Goal: Task Accomplishment & Management: Manage account settings

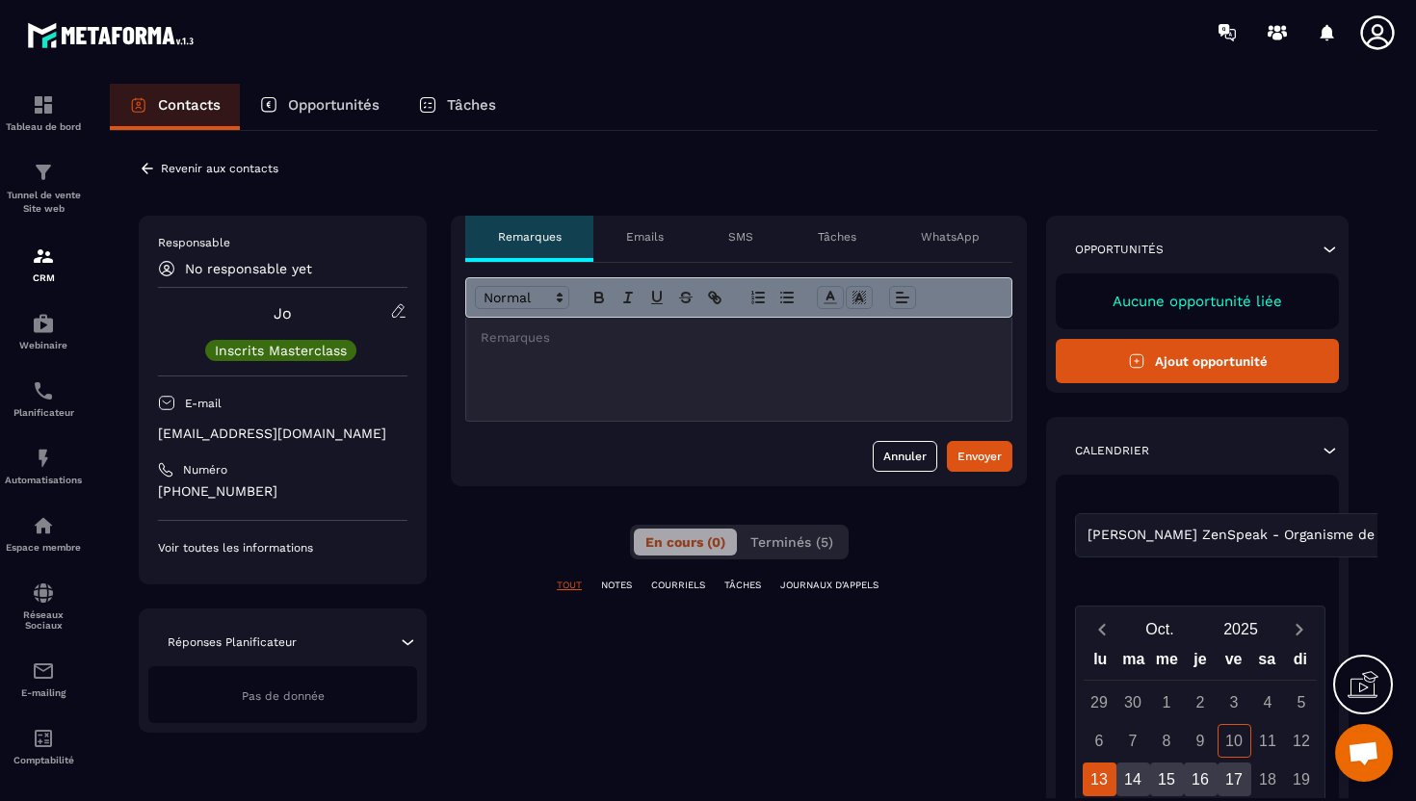
scroll to position [123, 0]
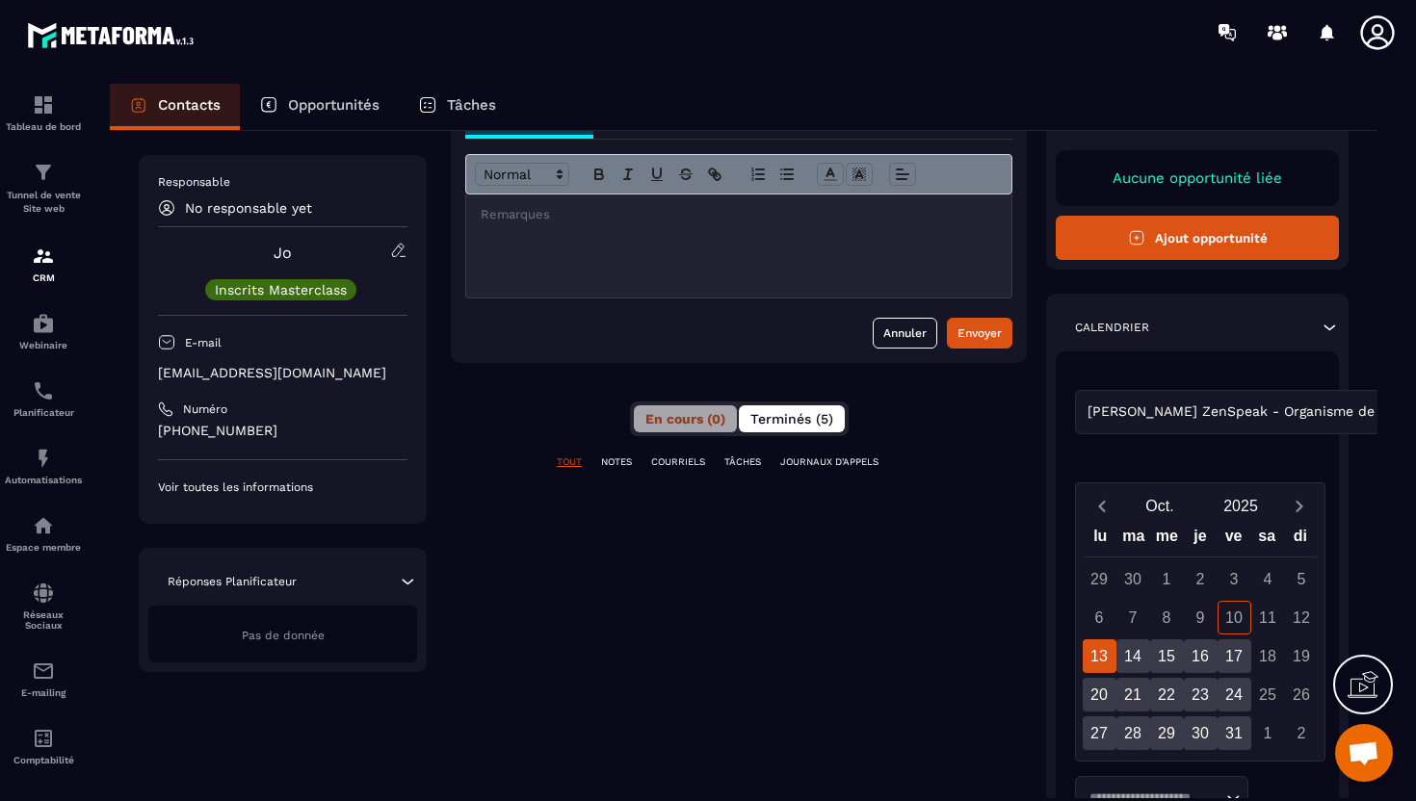
click at [759, 412] on span "Terminés (5)" at bounding box center [791, 418] width 83 height 15
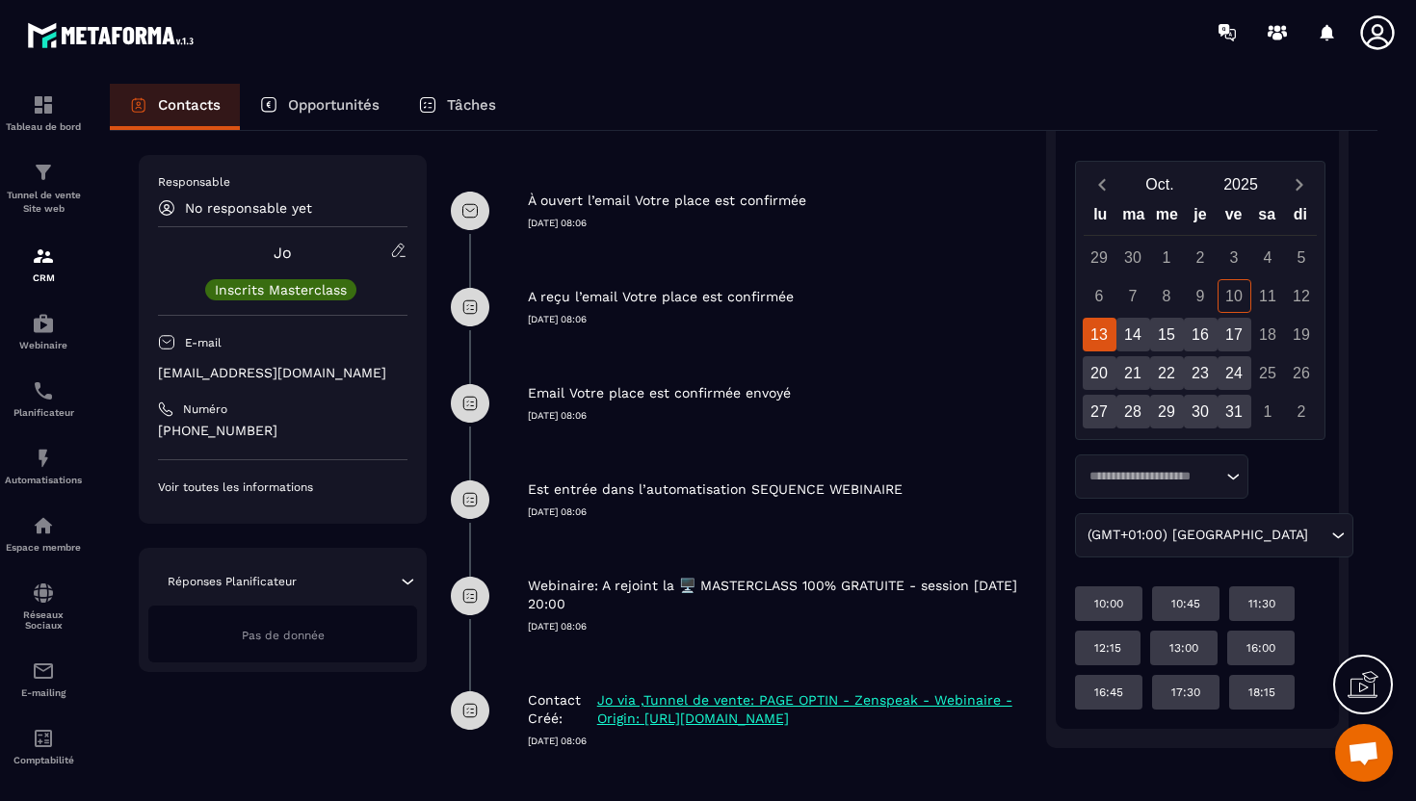
scroll to position [471, 0]
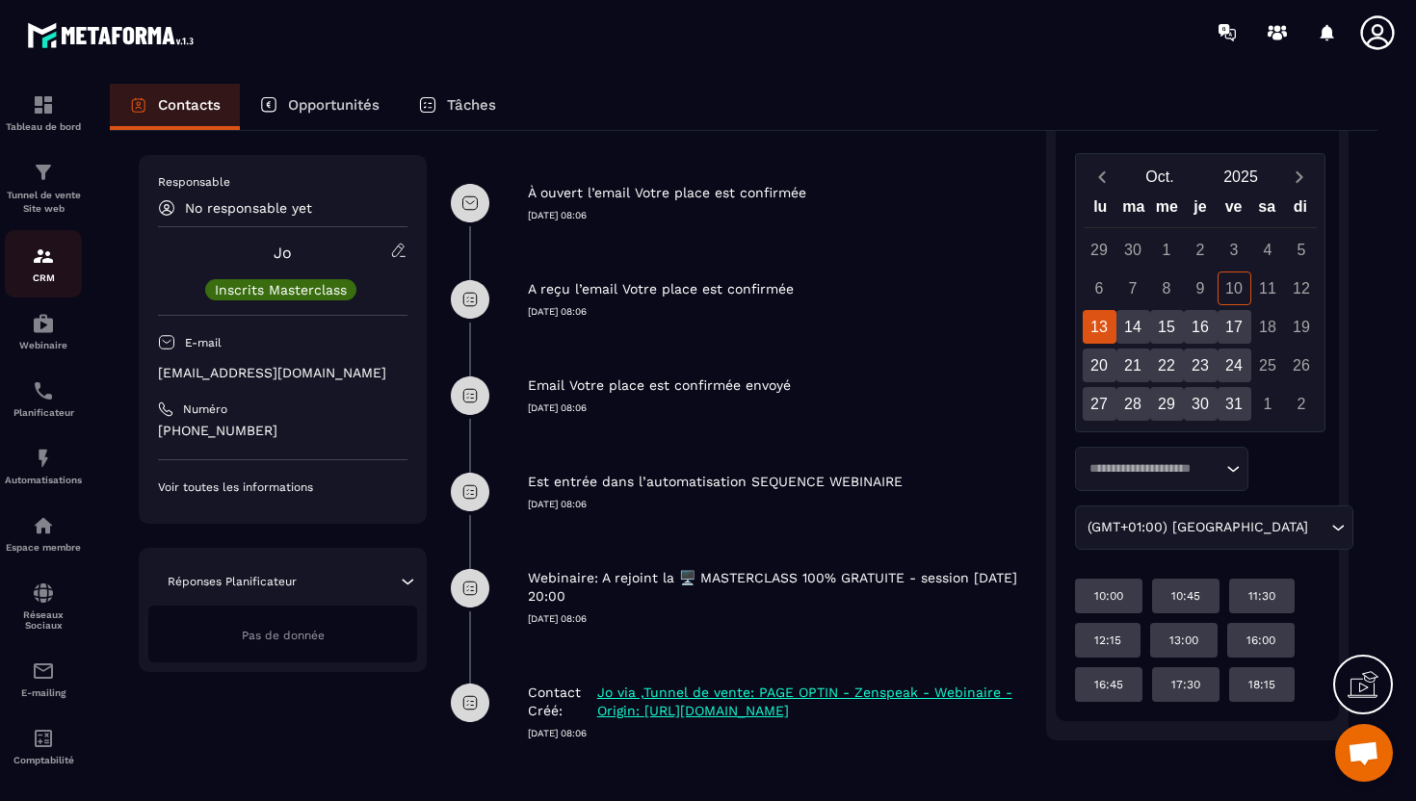
click at [32, 268] on img at bounding box center [43, 256] width 23 height 23
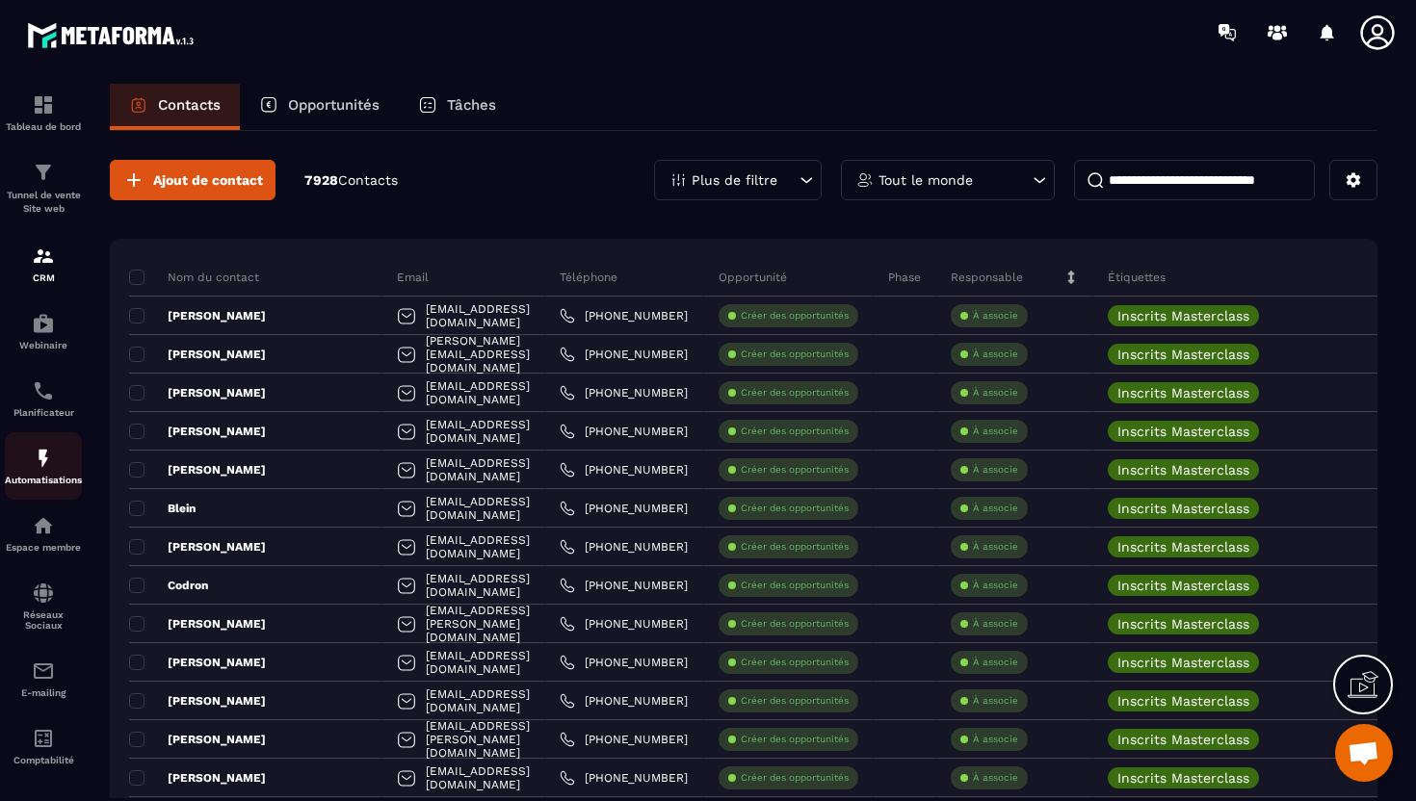
click at [43, 470] on img at bounding box center [43, 458] width 23 height 23
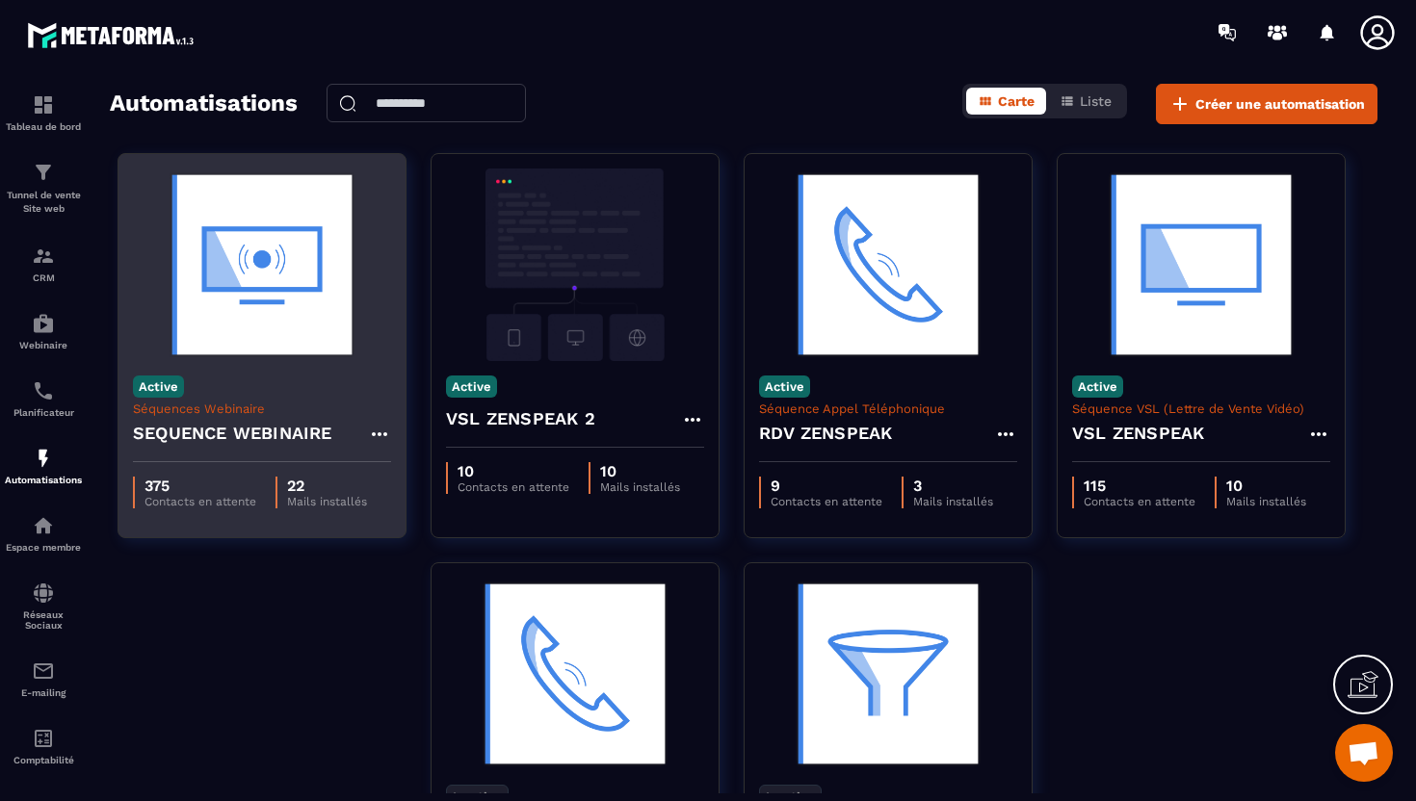
click at [324, 347] on img at bounding box center [262, 265] width 258 height 193
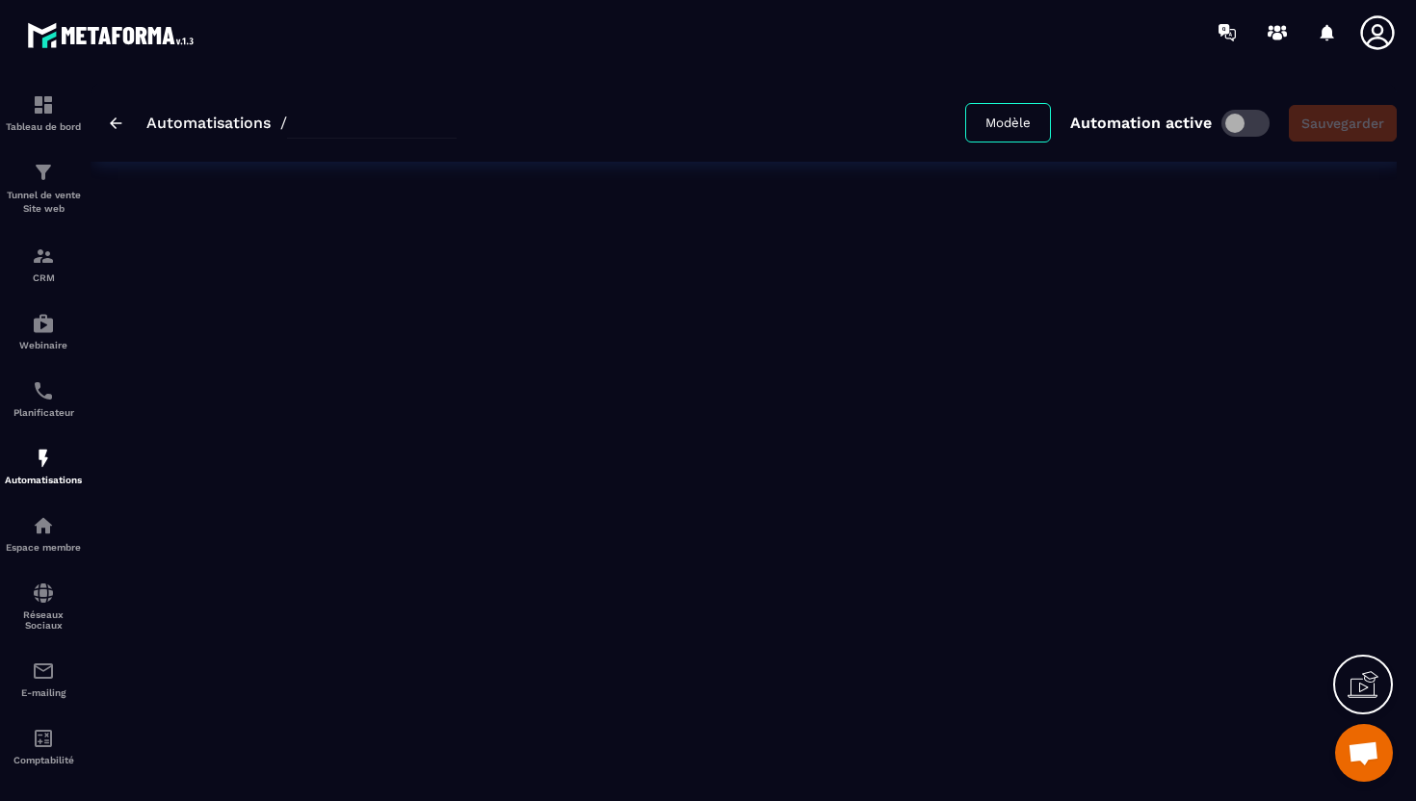
type input "**********"
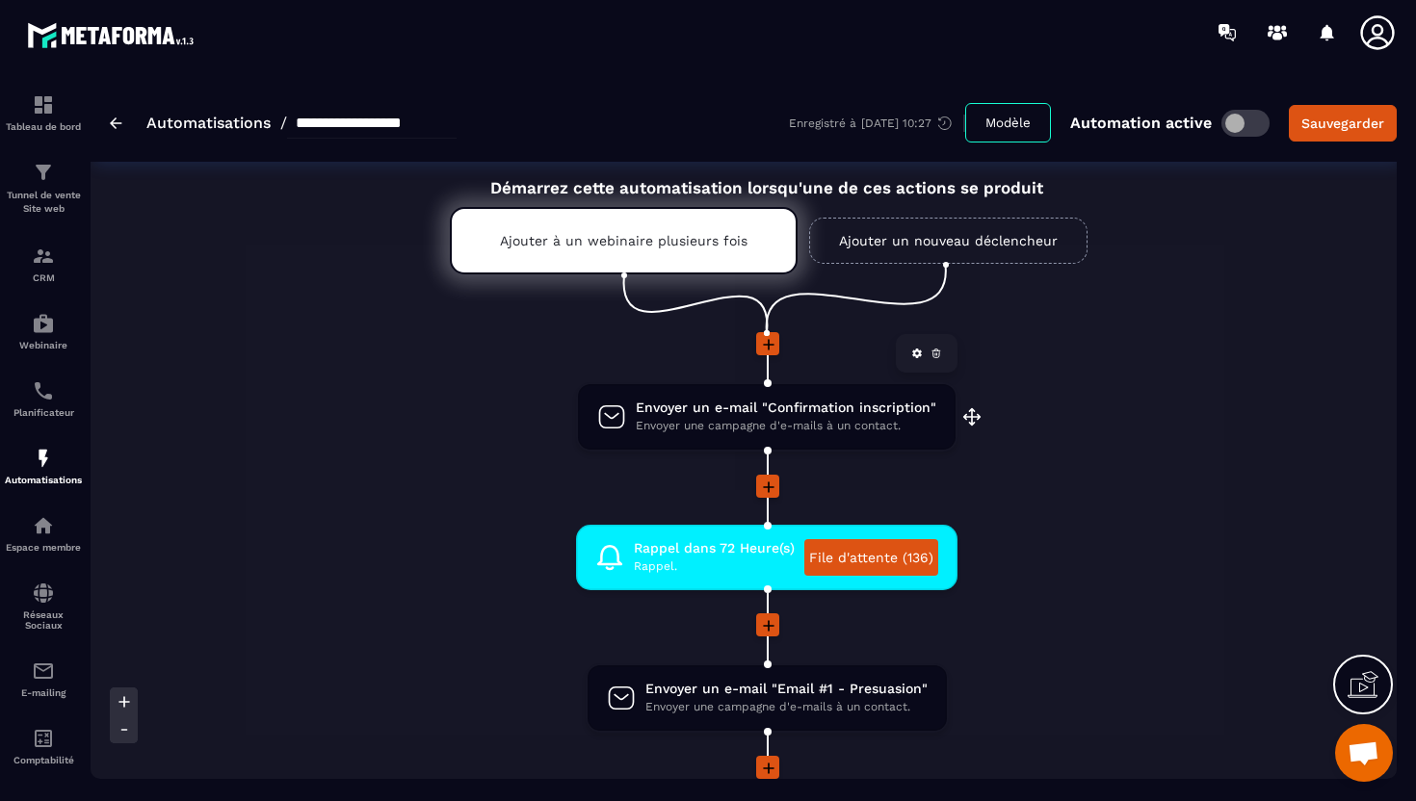
scroll to position [42, 0]
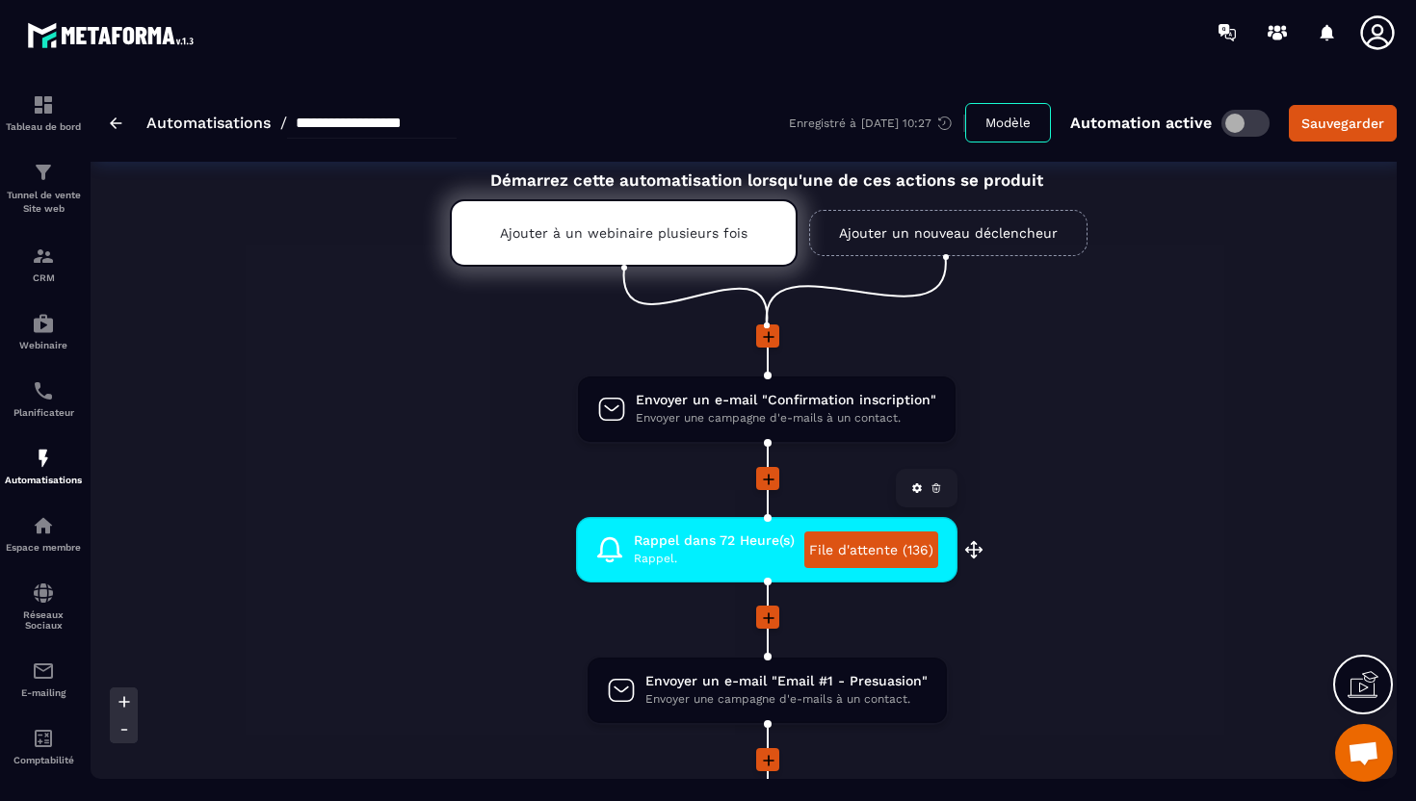
click at [845, 553] on link "File d'attente (136)" at bounding box center [871, 550] width 134 height 37
click at [57, 214] on p "Tunnel de vente Site web" at bounding box center [43, 202] width 77 height 27
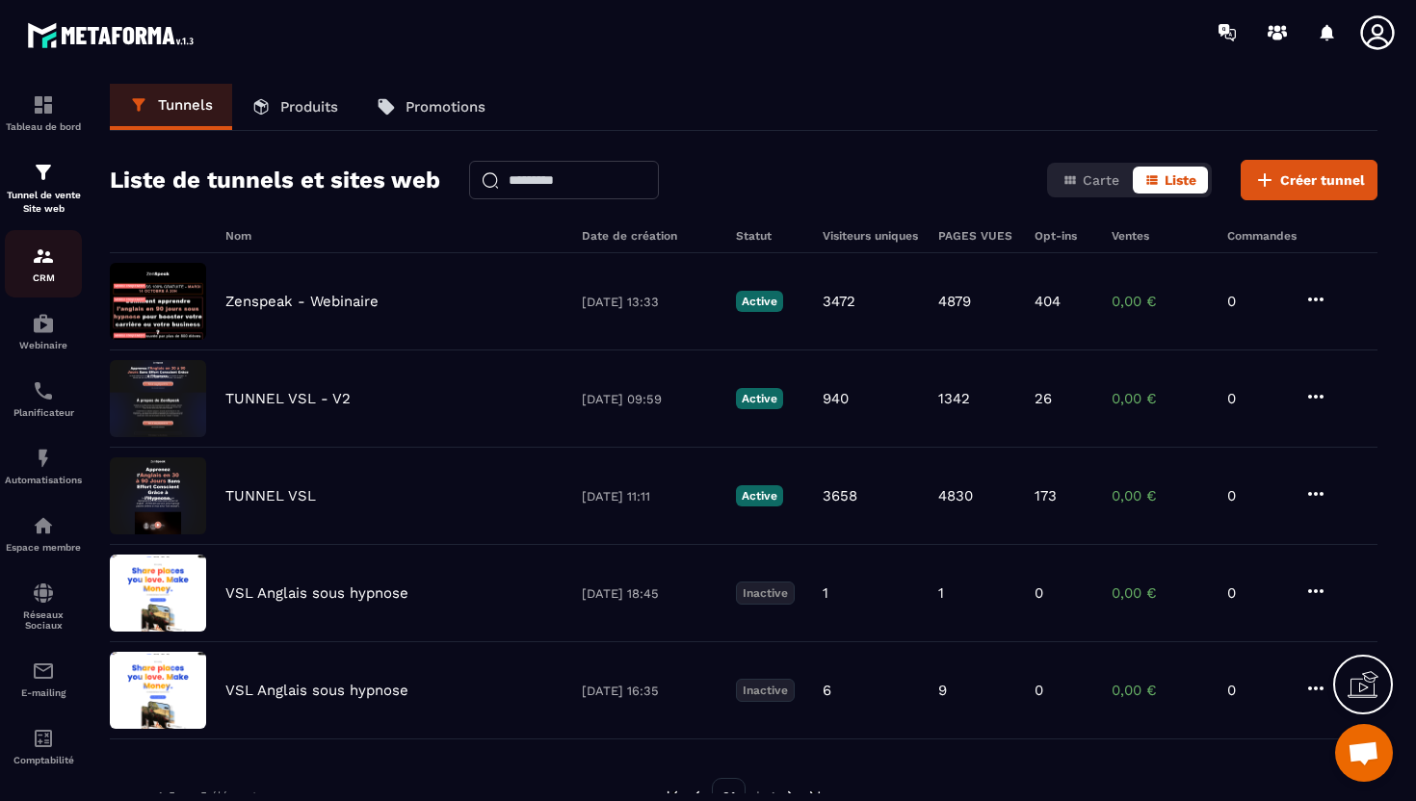
click at [31, 244] on link "CRM" at bounding box center [43, 263] width 77 height 67
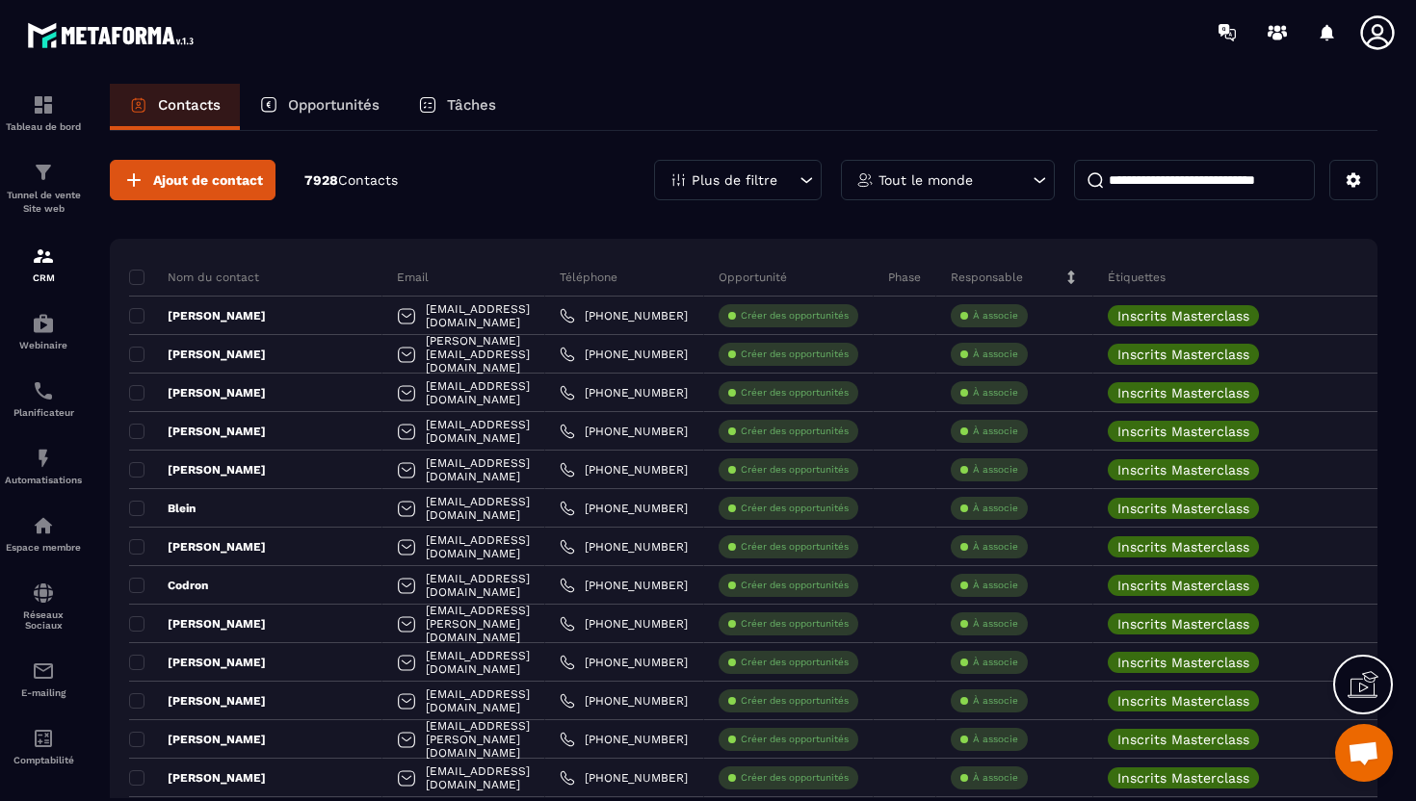
click at [308, 125] on div "Opportunités" at bounding box center [319, 107] width 159 height 46
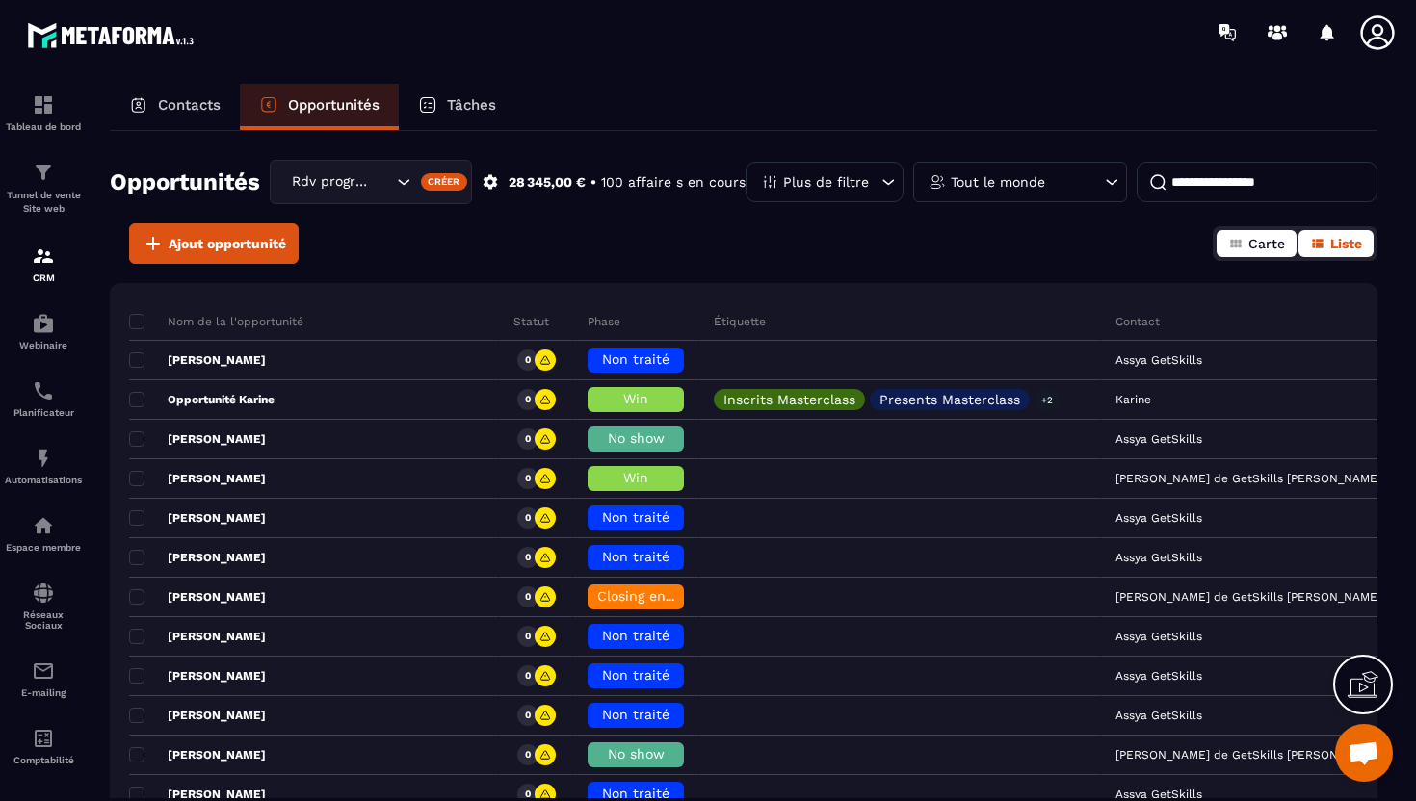
click at [1266, 238] on span "Carte" at bounding box center [1266, 243] width 37 height 15
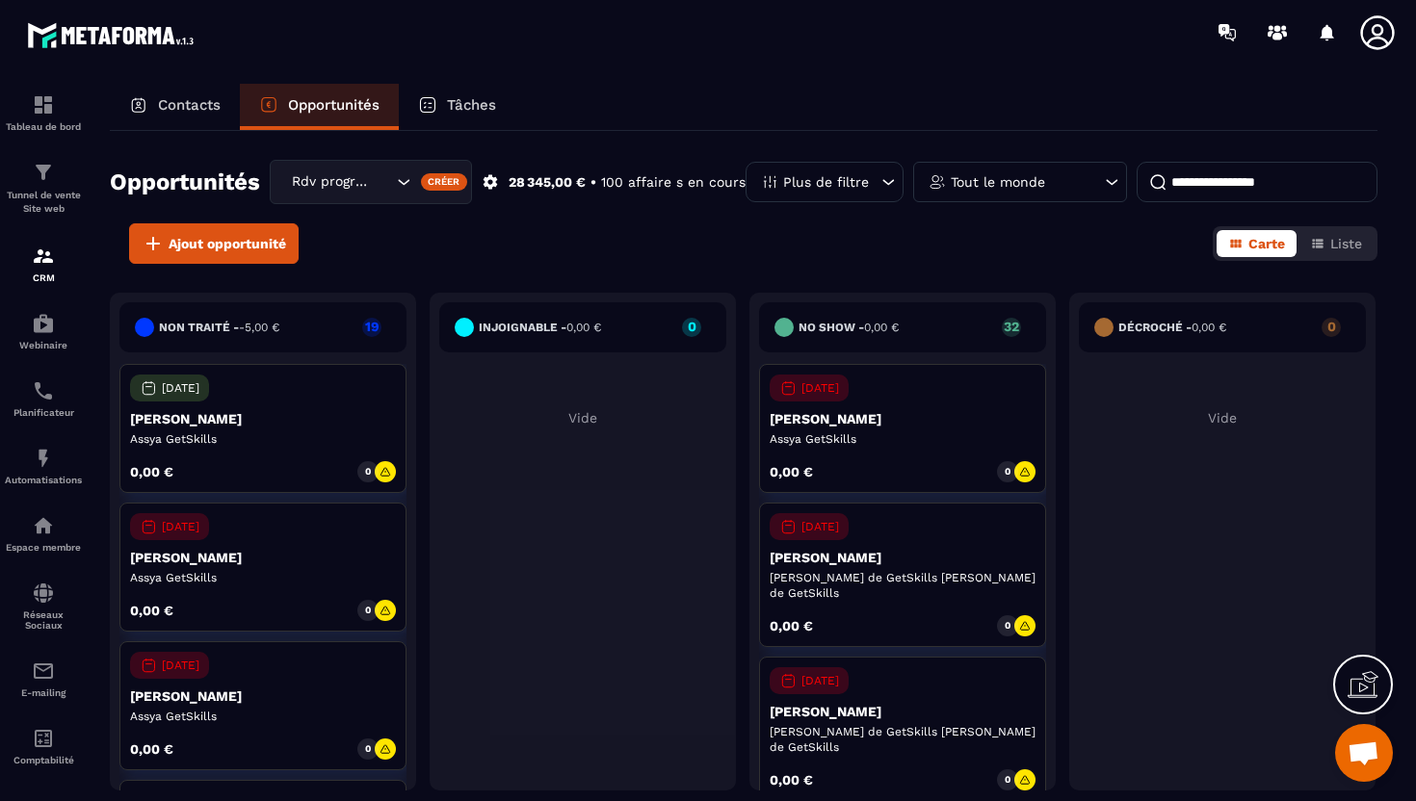
click at [232, 568] on div "[DATE] [PERSON_NAME] 0,00 € 0" at bounding box center [262, 567] width 287 height 129
click at [294, 555] on p "[PERSON_NAME]" at bounding box center [263, 557] width 266 height 15
